Goal: Task Accomplishment & Management: Manage account settings

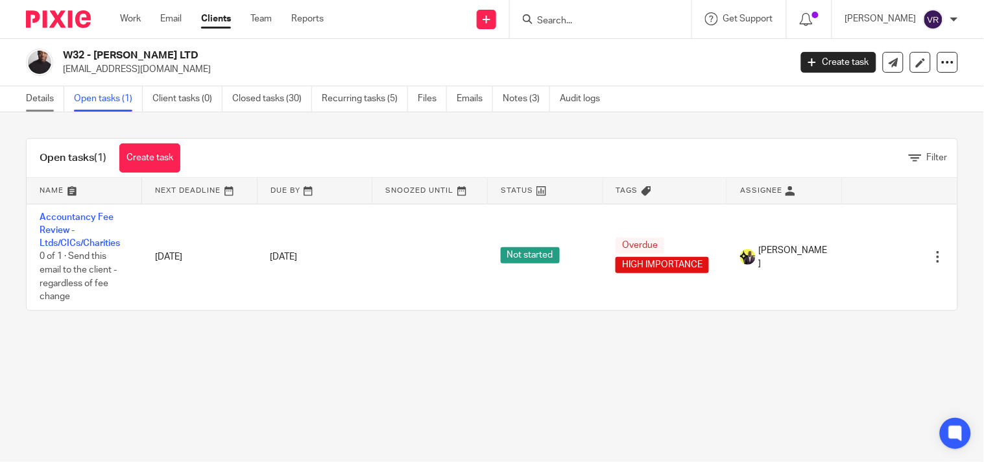
click at [48, 98] on link "Details" at bounding box center [45, 98] width 38 height 25
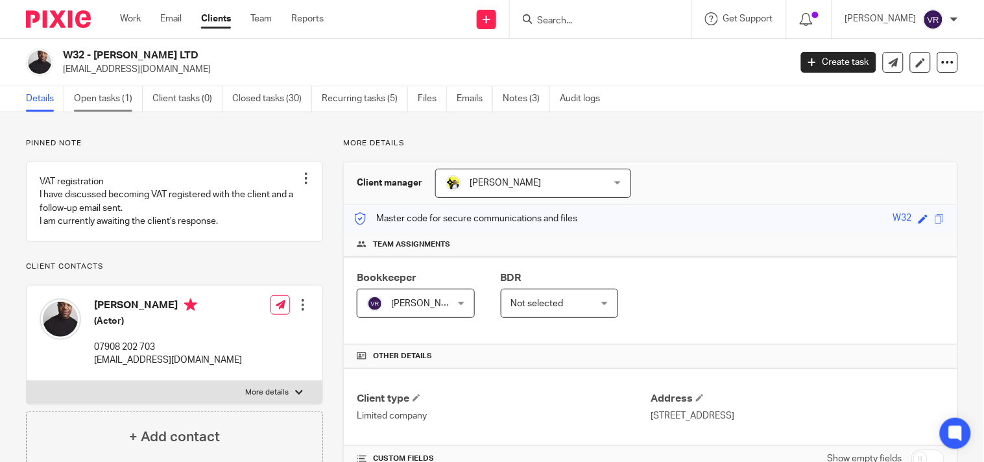
click at [103, 104] on link "Open tasks (1)" at bounding box center [108, 98] width 69 height 25
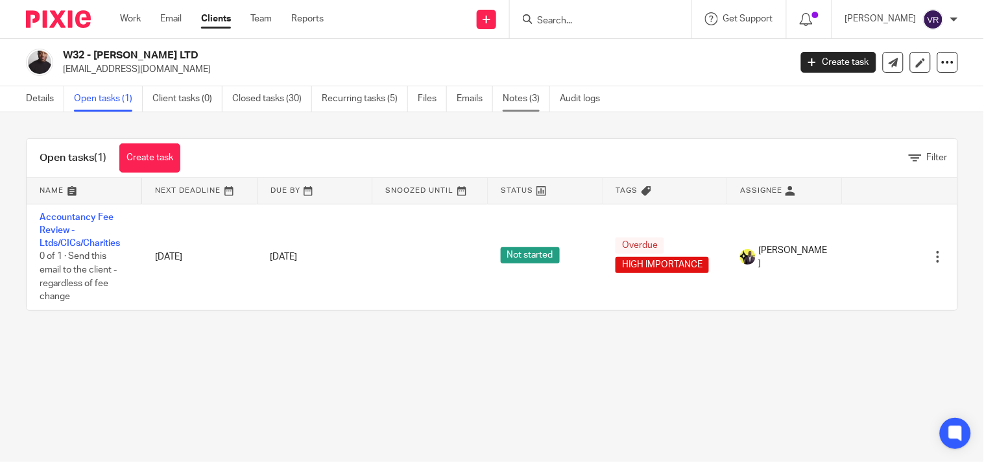
click at [517, 101] on link "Notes (3)" at bounding box center [526, 98] width 47 height 25
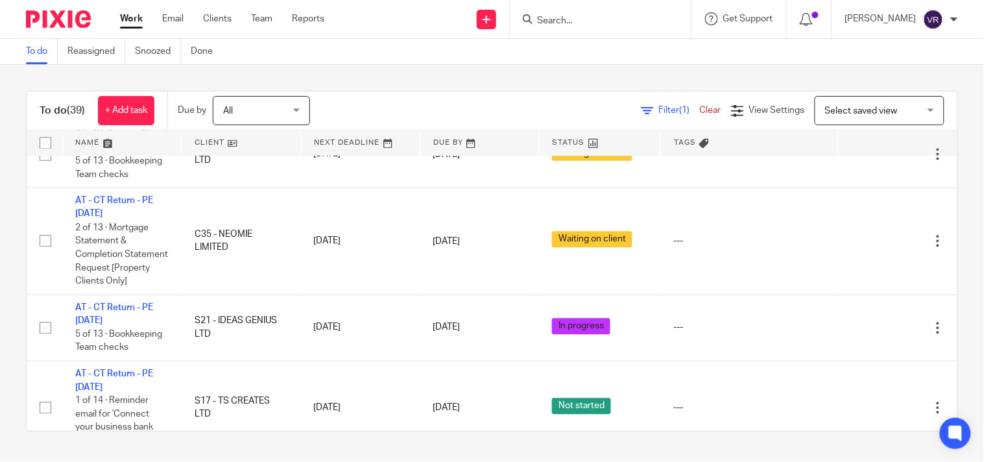
scroll to position [2019, 0]
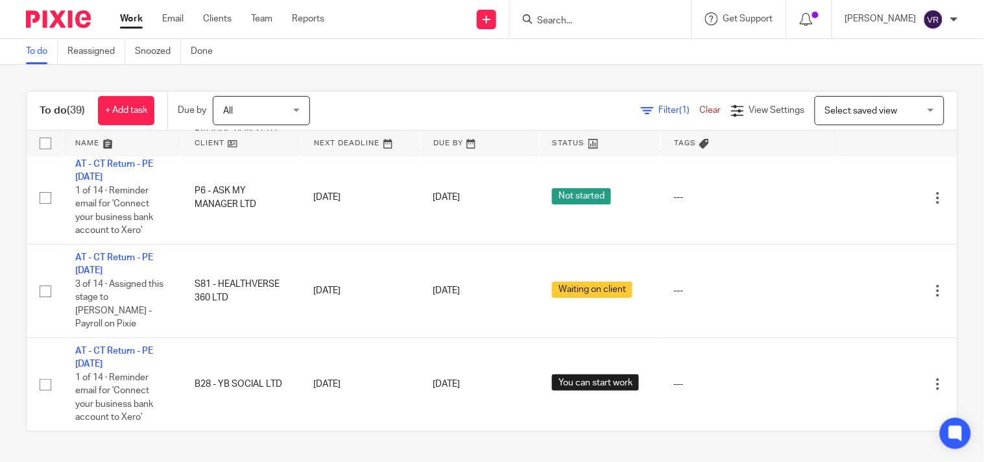
scroll to position [2775, 0]
click at [391, 71] on div "To do (39) + Add task Due by All All Today Tomorrow This week Next week This mo…" at bounding box center [492, 261] width 984 height 393
click at [395, 70] on div "To do (39) + Add task Due by All All Today Tomorrow This week Next week This mo…" at bounding box center [492, 261] width 984 height 393
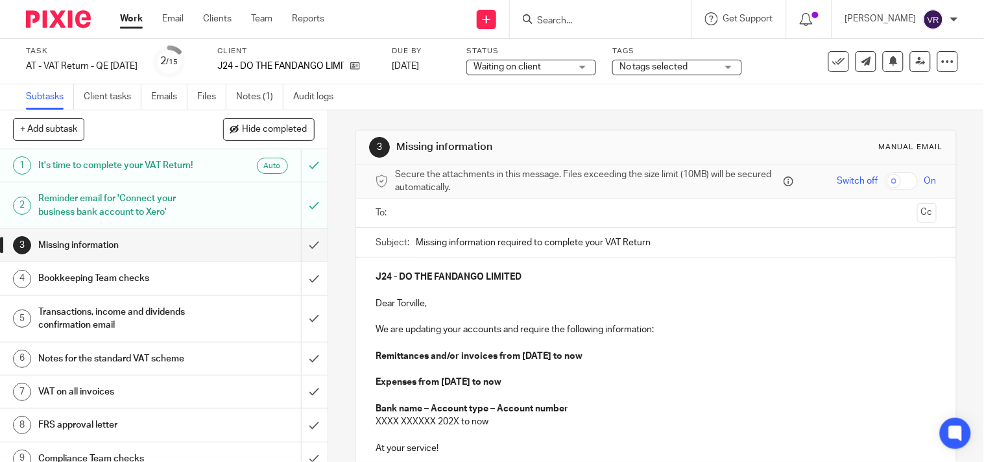
click at [245, 209] on div "Reminder email for 'Connect your business bank account to Xero'" at bounding box center [163, 205] width 250 height 33
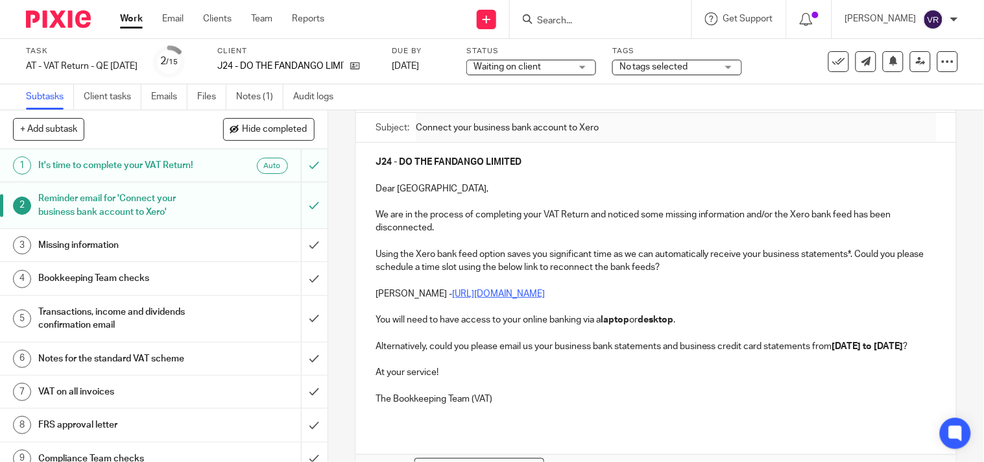
scroll to position [144, 0]
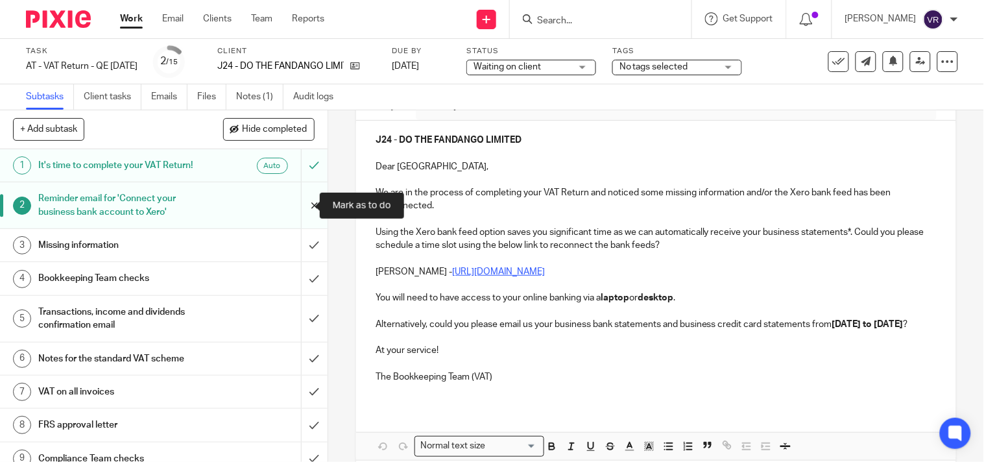
click at [293, 214] on input "submit" at bounding box center [164, 205] width 328 height 46
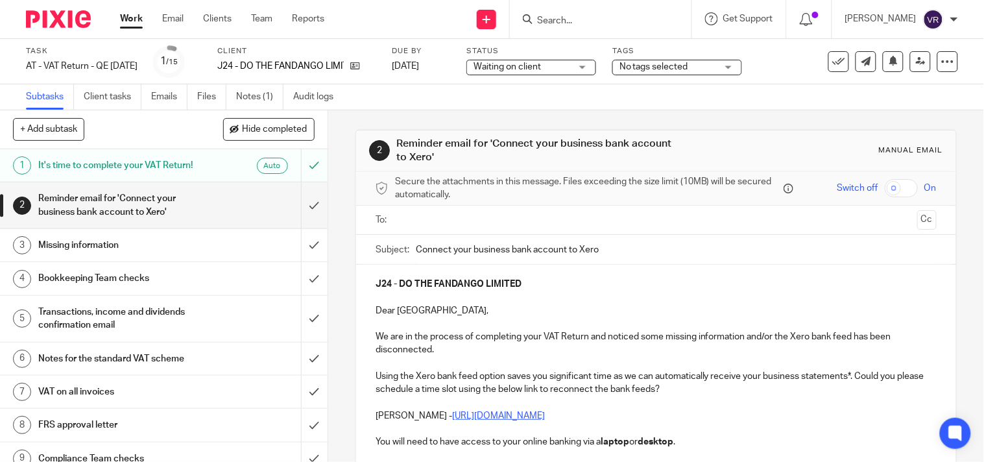
click at [426, 221] on input "text" at bounding box center [656, 220] width 513 height 15
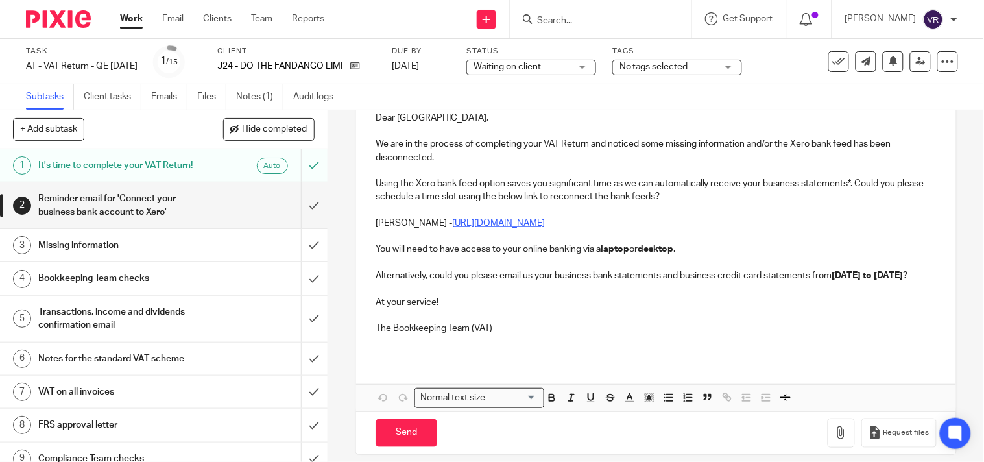
scroll to position [216, 0]
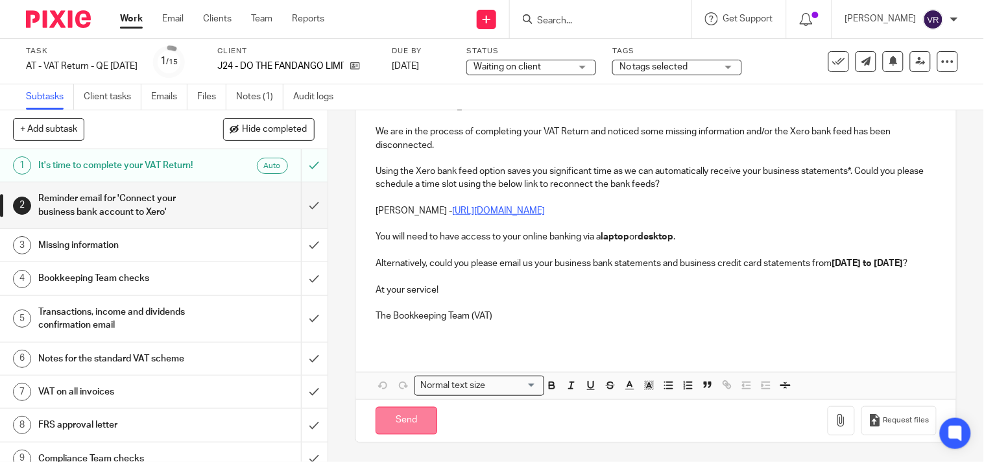
click at [417, 427] on input "Send" at bounding box center [407, 421] width 62 height 28
type input "Sent"
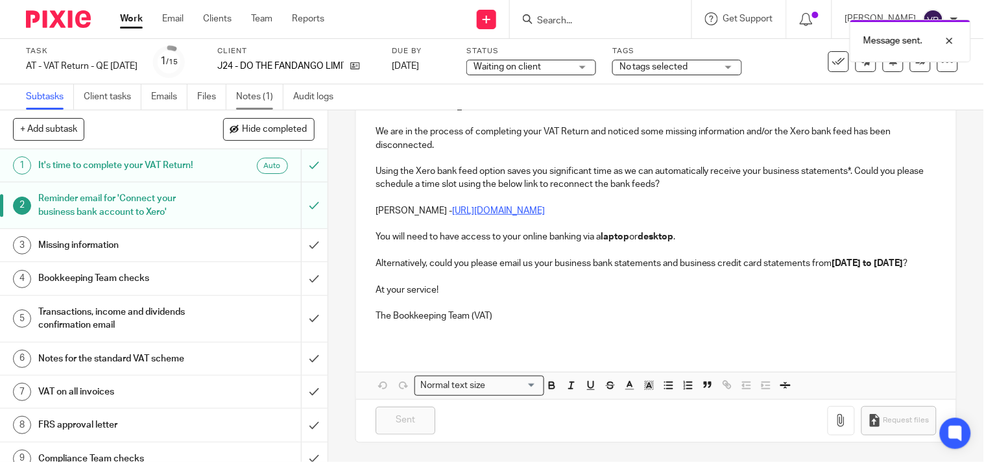
click at [247, 95] on link "Notes (1)" at bounding box center [259, 96] width 47 height 25
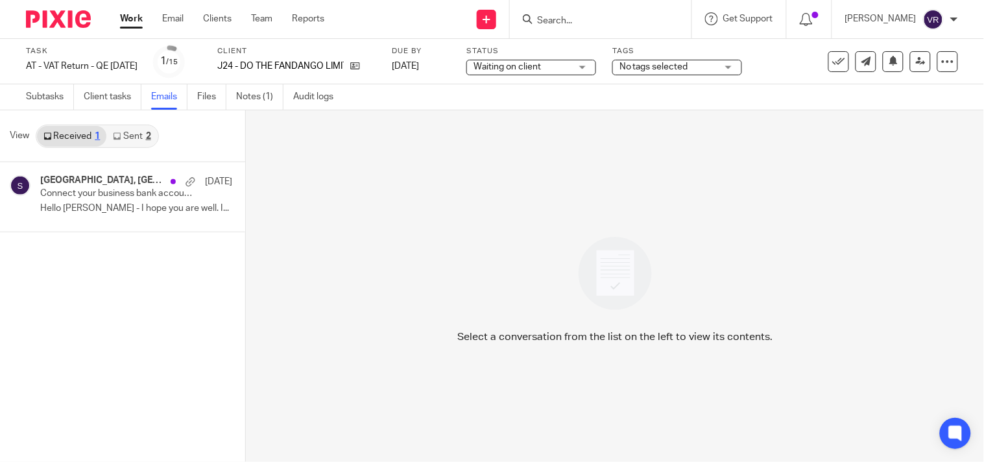
click at [122, 136] on link "Sent 2" at bounding box center [131, 136] width 51 height 21
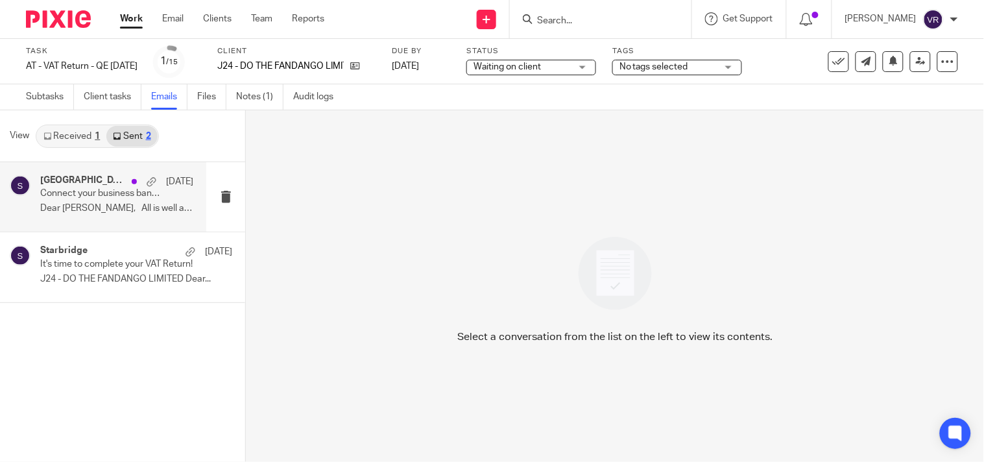
click at [119, 212] on p "Dear [PERSON_NAME], All is well and trust you..." at bounding box center [116, 208] width 153 height 11
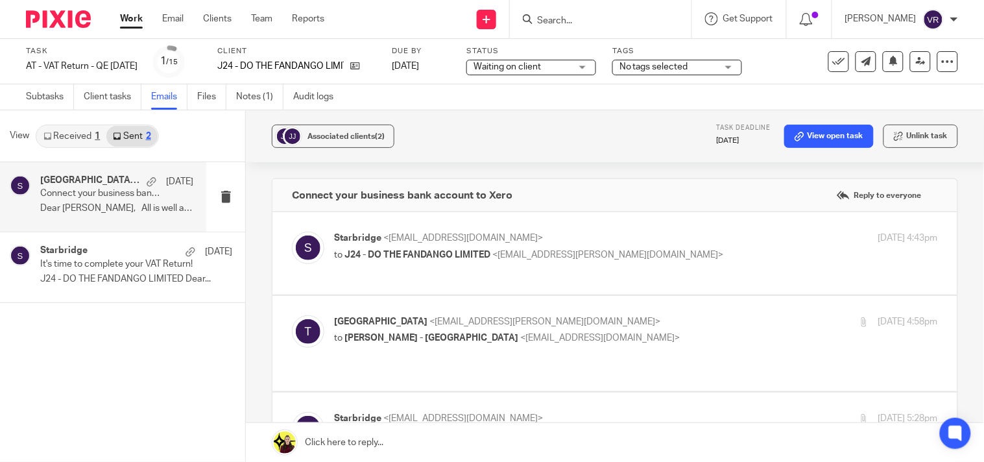
click at [56, 132] on link "Received 1" at bounding box center [71, 136] width 69 height 21
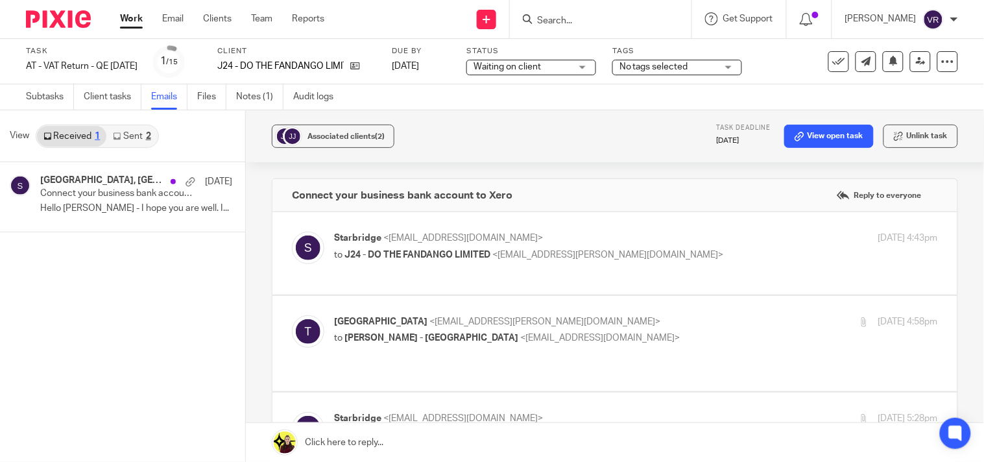
click at [132, 134] on link "Sent 2" at bounding box center [131, 136] width 51 height 21
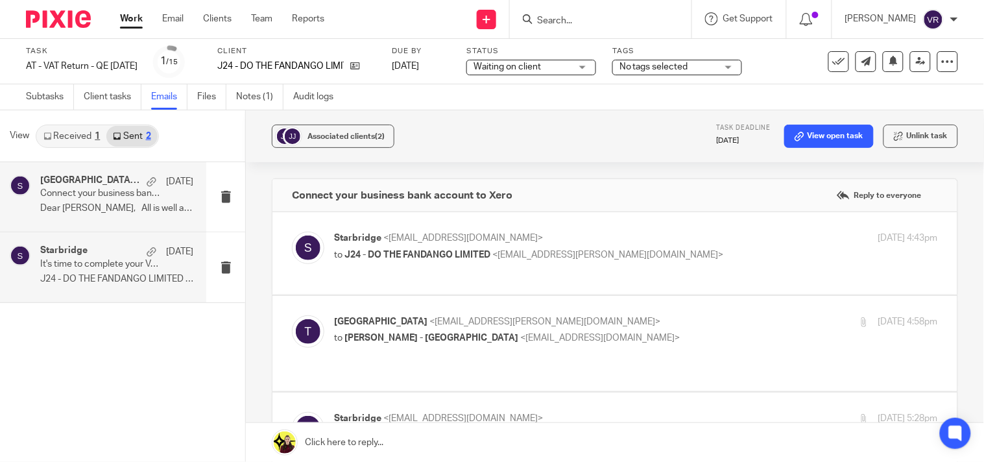
click at [89, 274] on p "J24 - DO THE FANDANGO LIMITED Dear..." at bounding box center [116, 279] width 153 height 11
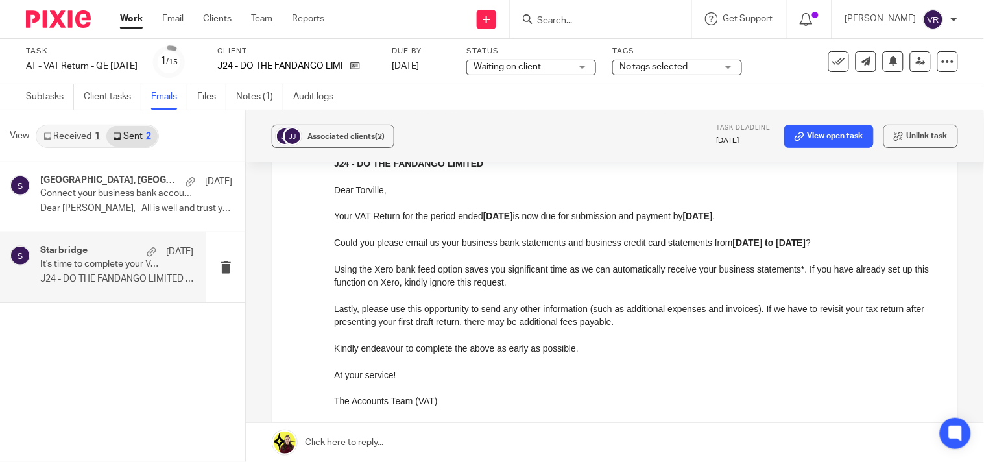
scroll to position [216, 0]
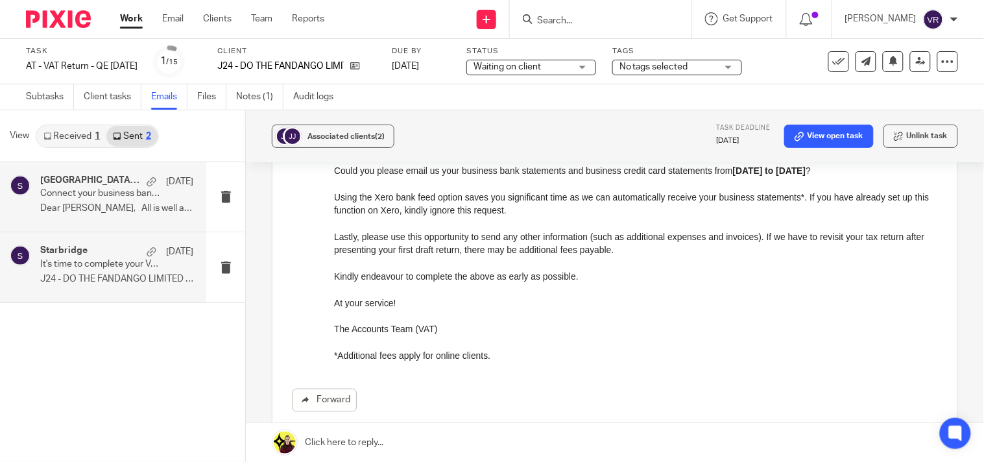
click at [104, 214] on p "Dear Tokio, All is well and trust you..." at bounding box center [116, 208] width 153 height 11
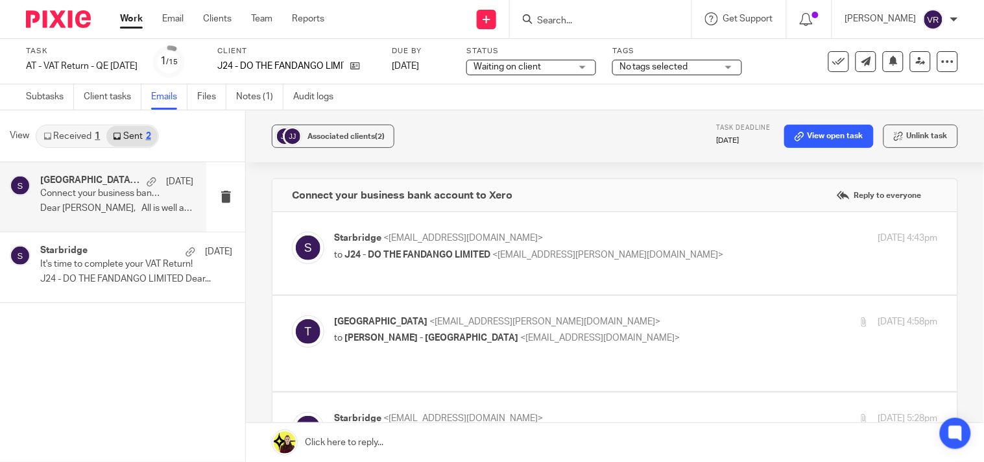
scroll to position [0, 0]
click at [636, 257] on p "to J24 - DO THE FANDANGO LIMITED <tokio.myers@gmail.com>" at bounding box center [535, 256] width 402 height 14
checkbox input "true"
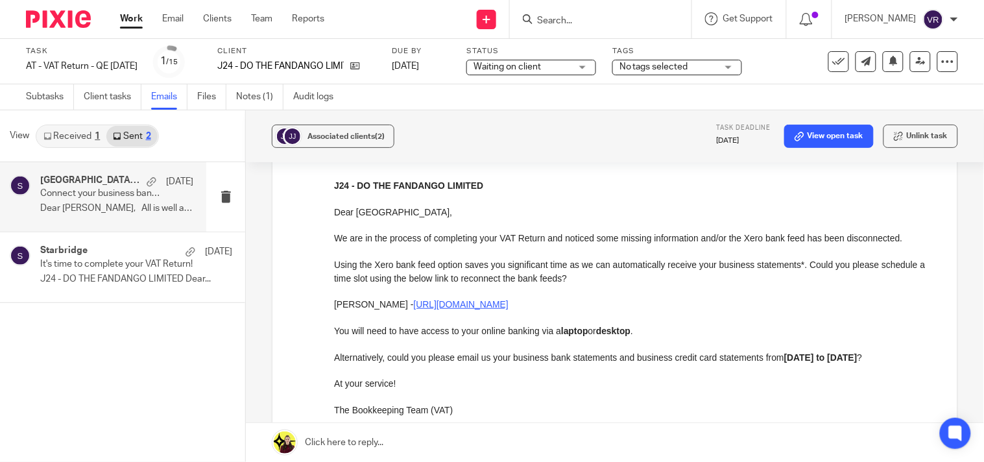
scroll to position [72, 0]
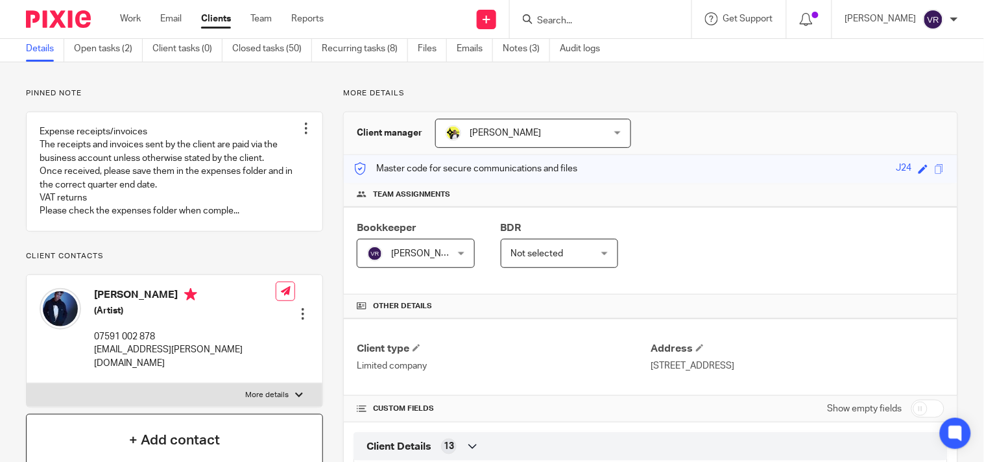
scroll to position [72, 0]
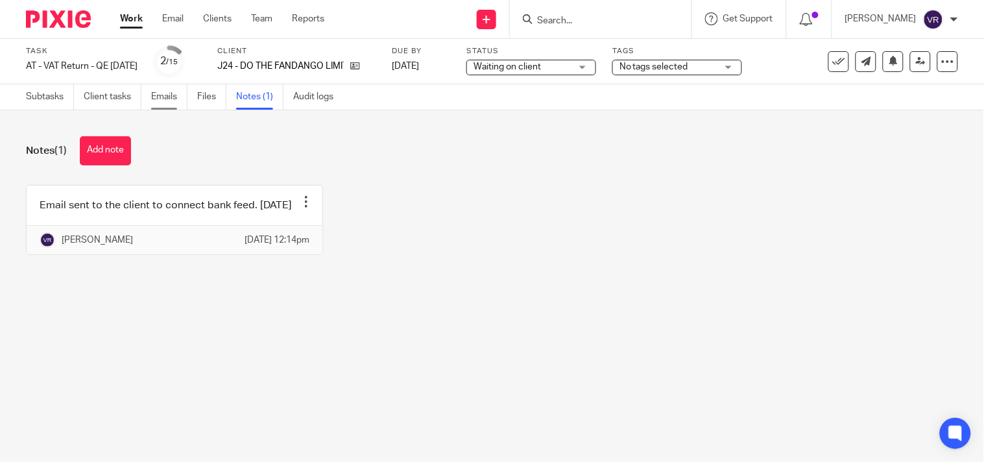
click at [174, 100] on link "Emails" at bounding box center [169, 96] width 36 height 25
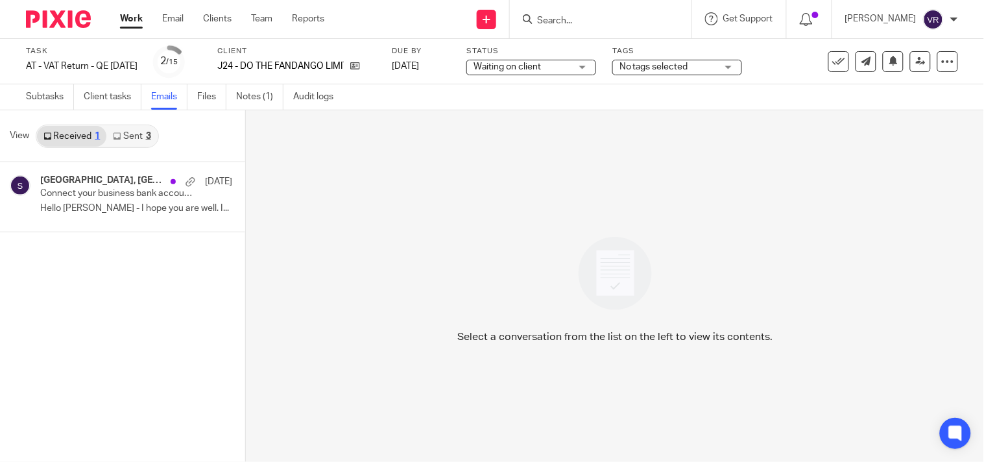
click at [136, 138] on link "Sent 3" at bounding box center [131, 136] width 51 height 21
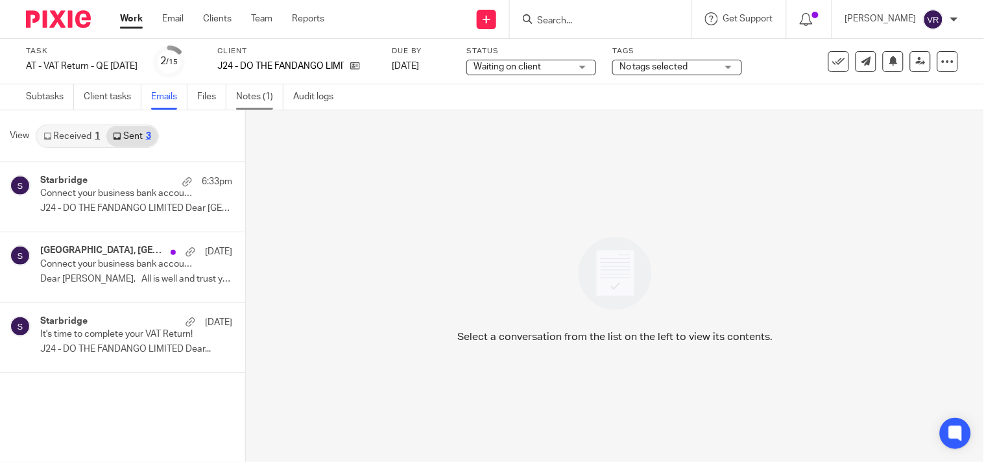
click at [247, 101] on link "Notes (1)" at bounding box center [259, 96] width 47 height 25
